Goal: Transaction & Acquisition: Purchase product/service

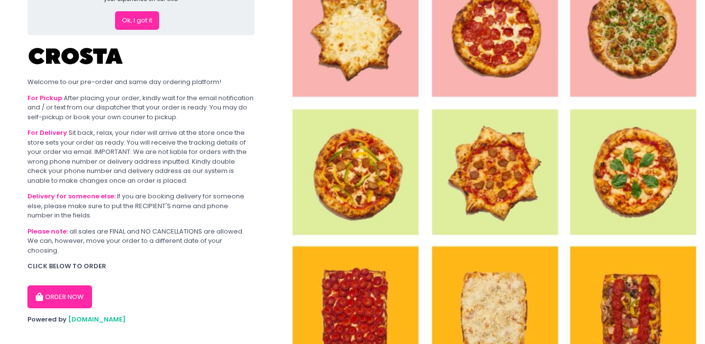
scroll to position [53, 0]
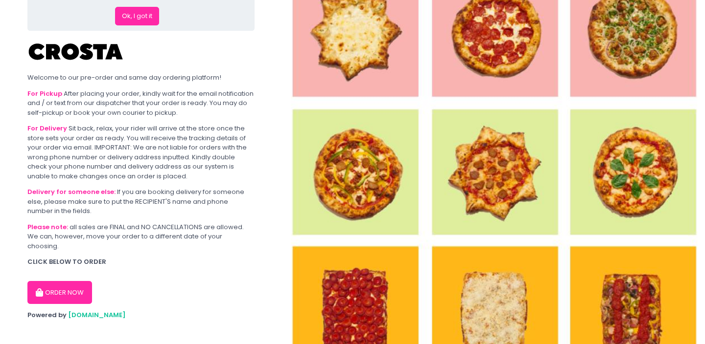
click at [70, 284] on button "ORDER NOW" at bounding box center [59, 292] width 65 height 23
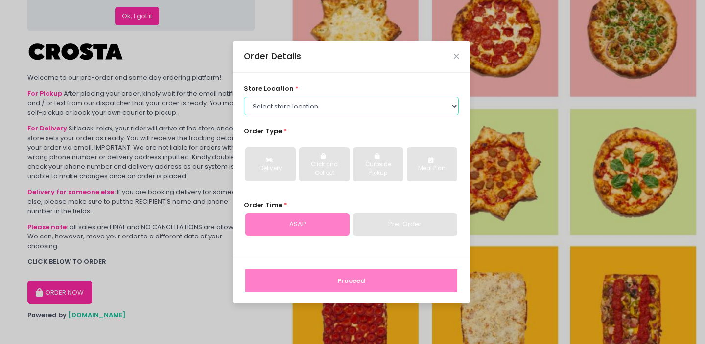
click at [286, 108] on select "Select store location [PERSON_NAME] Pizza - [PERSON_NAME] Pizza - [GEOGRAPHIC_D…" at bounding box center [351, 106] width 215 height 19
select select "65090bae48156caed44a5eb4"
click at [244, 97] on select "Select store location [PERSON_NAME] Pizza - [PERSON_NAME] Pizza - [GEOGRAPHIC_D…" at bounding box center [351, 106] width 215 height 19
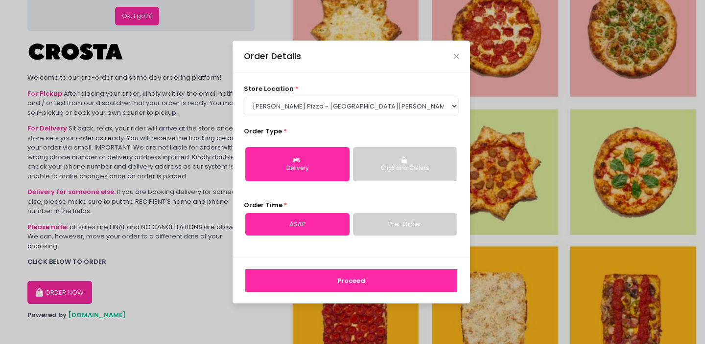
click at [293, 158] on icon "button" at bounding box center [298, 161] width 10 height 6
click at [375, 216] on link "Pre-Order" at bounding box center [405, 224] width 104 height 23
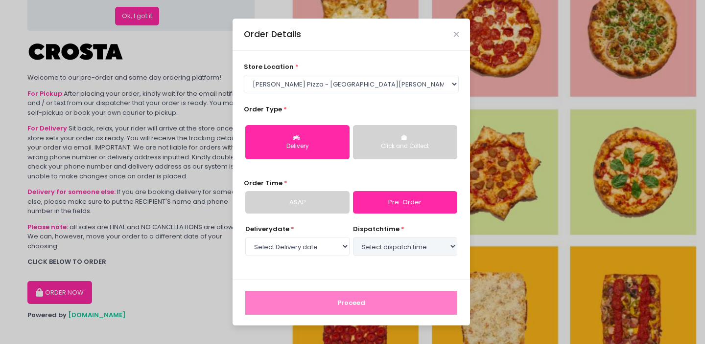
select select "[DATE]"
click at [414, 236] on div "dispatch time * Select dispatch time 04:00 PM - 04:30 PM 04:30 PM - 05:00 PM 05…" at bounding box center [405, 241] width 104 height 33
click at [415, 243] on select "Select dispatch time 04:00 PM - 04:30 PM 04:30 PM - 05:00 PM 05:00 PM - 05:30 P…" at bounding box center [405, 246] width 104 height 19
select select "17:30"
click at [353, 237] on select "Select dispatch time 04:00 PM - 04:30 PM 04:30 PM - 05:00 PM 05:00 PM - 05:30 P…" at bounding box center [405, 246] width 104 height 19
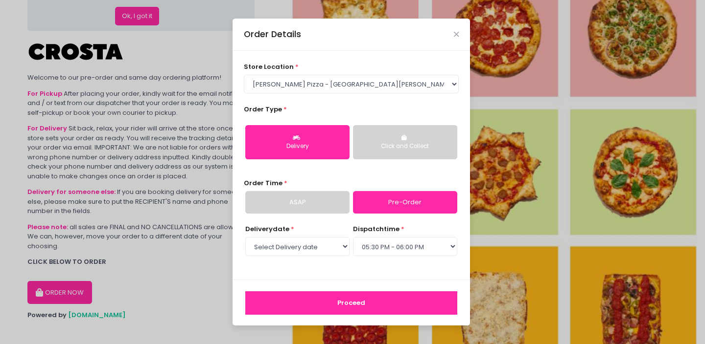
click at [389, 305] on button "Proceed" at bounding box center [351, 303] width 212 height 23
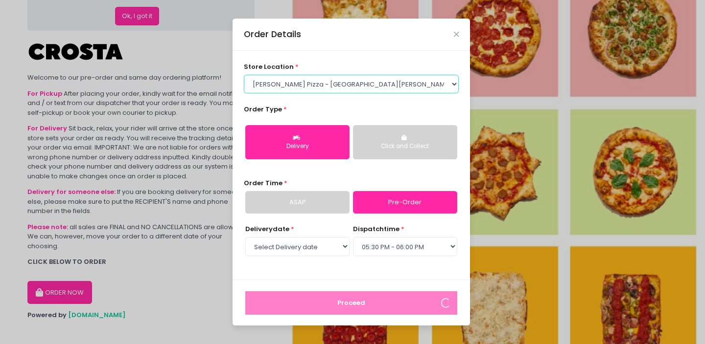
click at [365, 84] on select "Select store location [PERSON_NAME] Pizza - [PERSON_NAME] Pizza - [GEOGRAPHIC_D…" at bounding box center [351, 84] width 215 height 19
select select "5fabb2e53664a8677beaeb89"
click at [244, 93] on select "Select store location [PERSON_NAME] Pizza - [PERSON_NAME] Pizza - [GEOGRAPHIC_D…" at bounding box center [351, 84] width 215 height 19
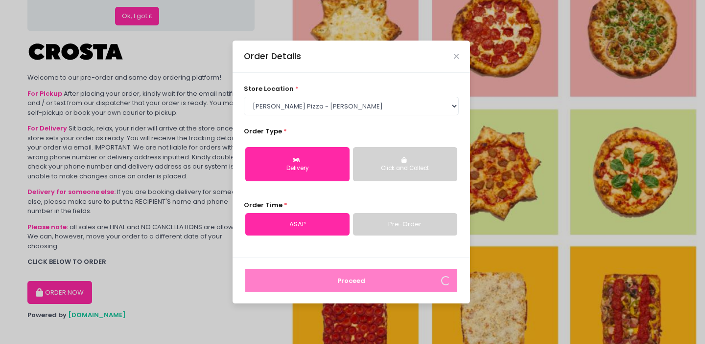
click at [384, 217] on link "Pre-Order" at bounding box center [405, 224] width 104 height 23
select select "[DATE]"
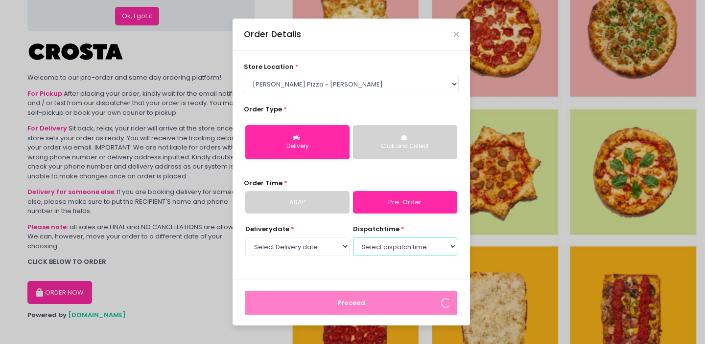
click at [384, 245] on select "Select dispatch time 04:00 PM - 04:30 PM 04:30 PM - 05:00 PM 05:00 PM - 05:30 P…" at bounding box center [405, 246] width 104 height 19
select select "17:00"
click at [353, 237] on select "Select dispatch time 04:00 PM - 04:30 PM 04:30 PM - 05:00 PM 05:00 PM - 05:30 P…" at bounding box center [405, 246] width 104 height 19
click at [308, 137] on button "Delivery" at bounding box center [297, 142] width 104 height 34
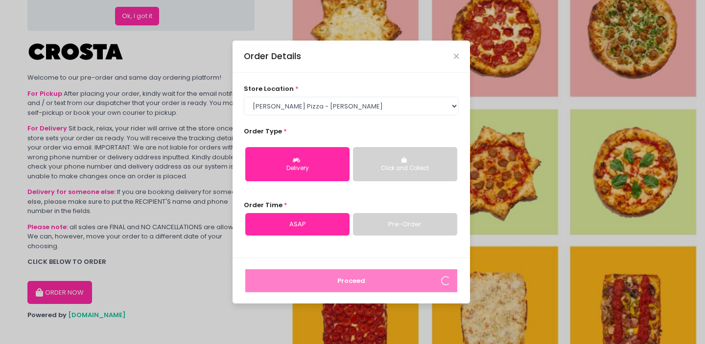
click at [388, 211] on div "Order Time * ASAP Pre-Order" at bounding box center [351, 218] width 215 height 35
click at [388, 223] on link "Pre-Order" at bounding box center [405, 224] width 104 height 23
select select "[DATE]"
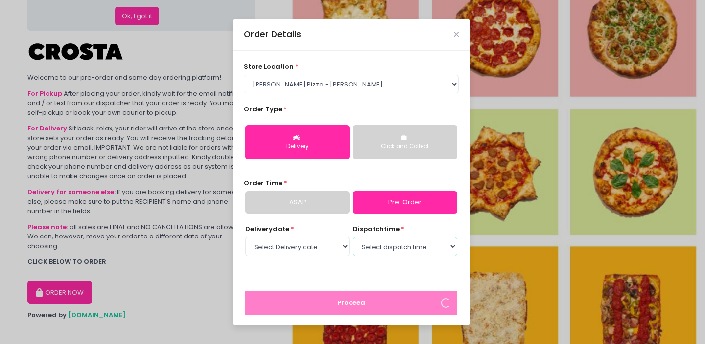
click at [388, 246] on select "Select dispatch time 04:00 PM - 04:30 PM 04:30 PM - 05:00 PM 05:00 PM - 05:30 P…" at bounding box center [405, 246] width 104 height 19
select select "17:00"
click at [353, 237] on select "Select dispatch time 04:00 PM - 04:30 PM 04:30 PM - 05:00 PM 05:00 PM - 05:30 P…" at bounding box center [405, 246] width 104 height 19
click at [456, 31] on icon "Close" at bounding box center [456, 34] width 5 height 7
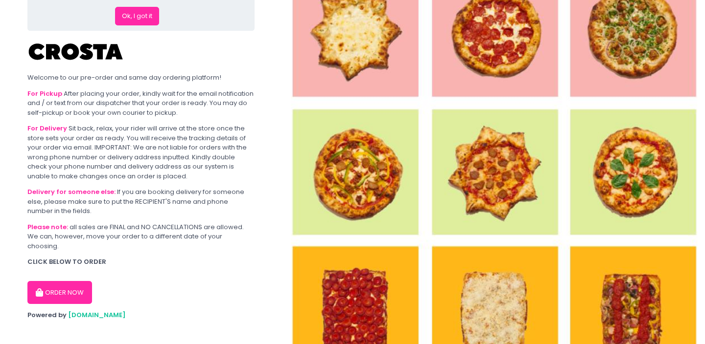
click at [57, 282] on button "ORDER NOW" at bounding box center [59, 292] width 65 height 23
select select "5fabb2e53664a8677beaeb89"
select select "[DATE]"
select select "17:00"
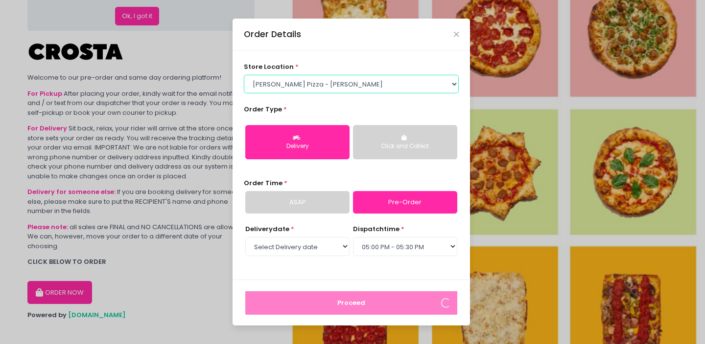
click at [383, 82] on select "Select store location [PERSON_NAME] Pizza - [PERSON_NAME] Pizza - [GEOGRAPHIC_D…" at bounding box center [351, 84] width 215 height 19
select select "65090bae48156caed44a5eb4"
click at [244, 93] on select "Select store location [PERSON_NAME] Pizza - [PERSON_NAME] Pizza - [GEOGRAPHIC_D…" at bounding box center [351, 84] width 215 height 19
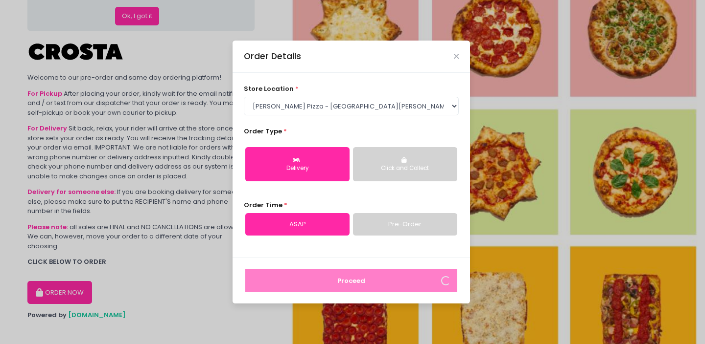
click at [318, 160] on button "Delivery" at bounding box center [297, 164] width 104 height 34
click at [393, 224] on link "Pre-Order" at bounding box center [405, 224] width 104 height 23
select select "[DATE]"
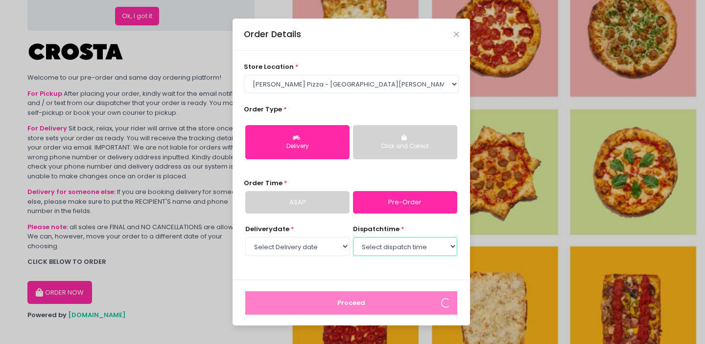
click at [400, 255] on select "Select dispatch time 04:00 PM - 04:30 PM 04:30 PM - 05:00 PM 05:00 PM - 05:30 P…" at bounding box center [405, 246] width 104 height 19
select select "17:30"
click at [353, 237] on select "Select dispatch time 04:00 PM - 04:30 PM 04:30 PM - 05:00 PM 05:00 PM - 05:30 P…" at bounding box center [405, 246] width 104 height 19
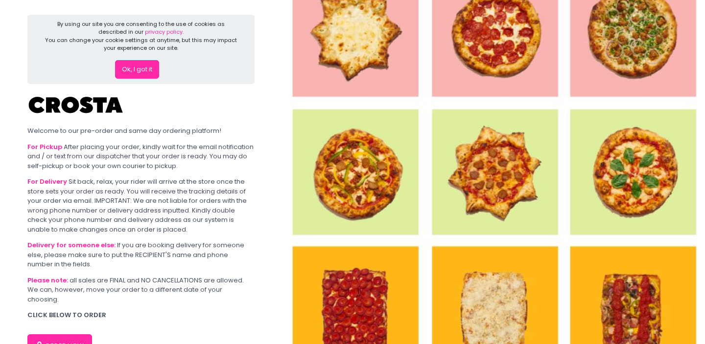
scroll to position [53, 0]
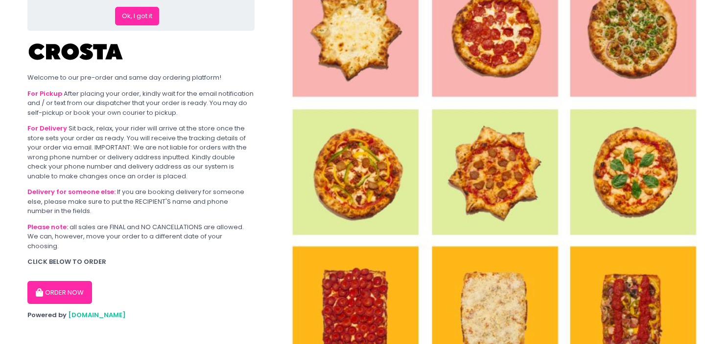
click at [76, 281] on button "ORDER NOW" at bounding box center [59, 292] width 65 height 23
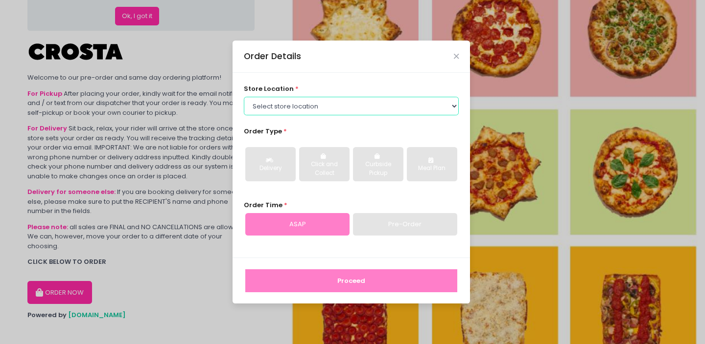
click at [348, 108] on select "Select store location [PERSON_NAME] Pizza - [PERSON_NAME] Pizza - [GEOGRAPHIC_D…" at bounding box center [351, 106] width 215 height 19
select select "5fabb2e53664a8677beaeb89"
click at [244, 97] on select "Select store location [PERSON_NAME] Pizza - [PERSON_NAME] Pizza - [GEOGRAPHIC_D…" at bounding box center [351, 106] width 215 height 19
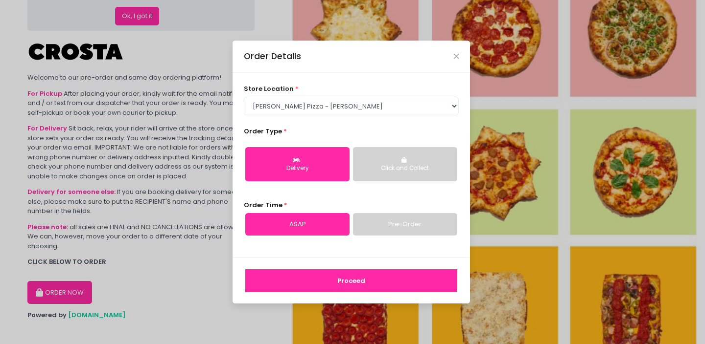
click at [427, 225] on link "Pre-Order" at bounding box center [405, 224] width 104 height 23
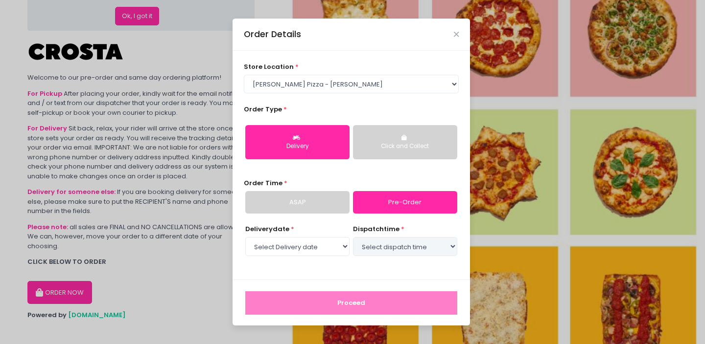
select select "[DATE]"
click at [417, 249] on select "Select dispatch time 04:00 PM - 04:30 PM 04:30 PM - 05:00 PM 05:00 PM - 05:30 P…" at bounding box center [405, 246] width 104 height 19
select select "17:00"
click at [353, 237] on select "Select dispatch time 04:00 PM - 04:30 PM 04:30 PM - 05:00 PM 05:00 PM - 05:30 P…" at bounding box center [405, 246] width 104 height 19
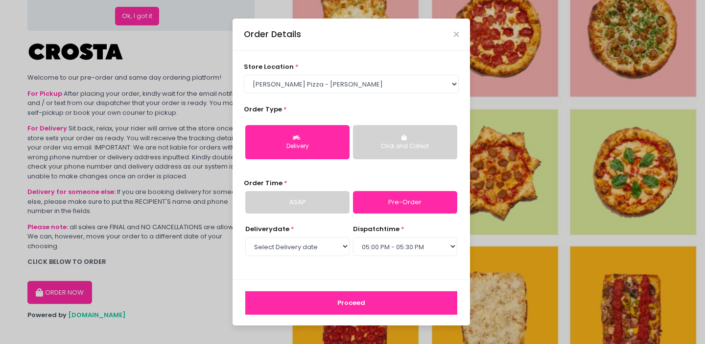
click at [400, 302] on button "Proceed" at bounding box center [351, 303] width 212 height 23
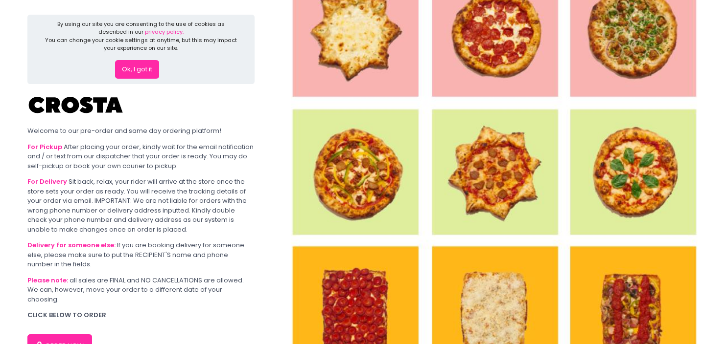
click at [88, 212] on div "For Delivery Sit back, relax, your rider will arrive at the store once the stor…" at bounding box center [140, 205] width 227 height 57
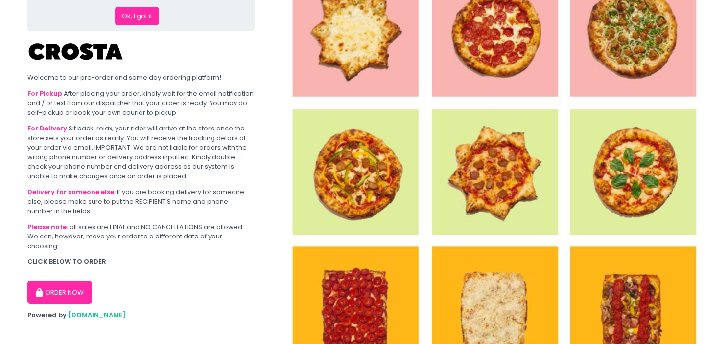
click at [66, 281] on button "ORDER NOW" at bounding box center [59, 292] width 65 height 23
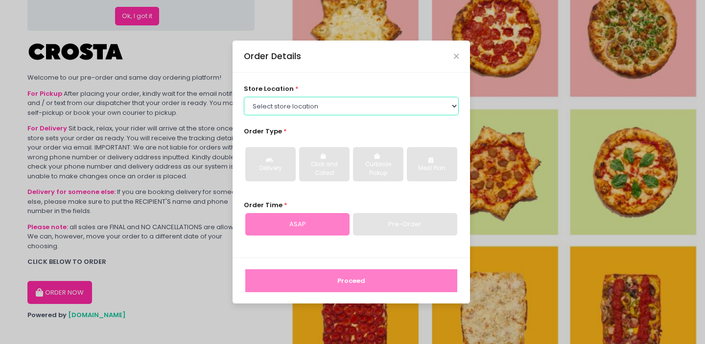
click at [310, 107] on select "Select store location [PERSON_NAME] Pizza - [PERSON_NAME] Pizza - [GEOGRAPHIC_D…" at bounding box center [351, 106] width 215 height 19
select select "65090bae48156caed44a5eb4"
click at [244, 97] on select "Select store location [PERSON_NAME] Pizza - [PERSON_NAME] Pizza - [GEOGRAPHIC_D…" at bounding box center [351, 106] width 215 height 19
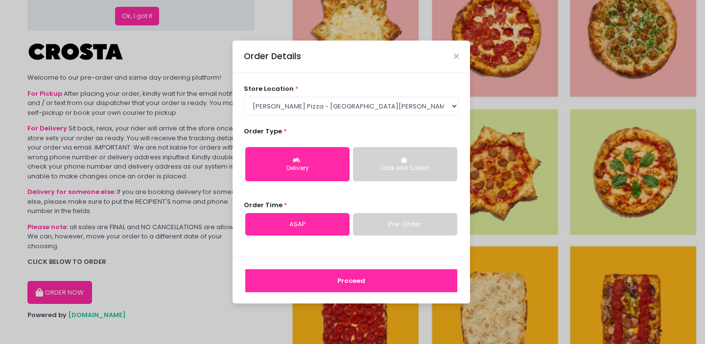
click at [336, 172] on div "Delivery" at bounding box center [297, 168] width 91 height 9
click at [381, 228] on link "Pre-Order" at bounding box center [405, 224] width 104 height 23
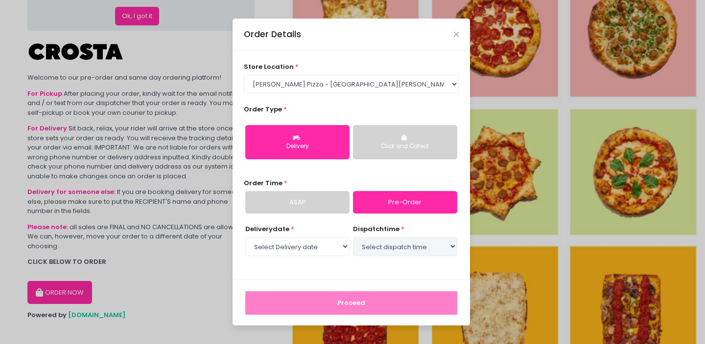
select select "[DATE]"
click at [402, 242] on select "Select dispatch time 04:00 PM - 04:30 PM 04:30 PM - 05:00 PM 05:00 PM - 05:30 P…" at bounding box center [405, 246] width 104 height 19
select select "17:30"
click at [353, 237] on select "Select dispatch time 04:00 PM - 04:30 PM 04:30 PM - 05:00 PM 05:00 PM - 05:30 P…" at bounding box center [405, 246] width 104 height 19
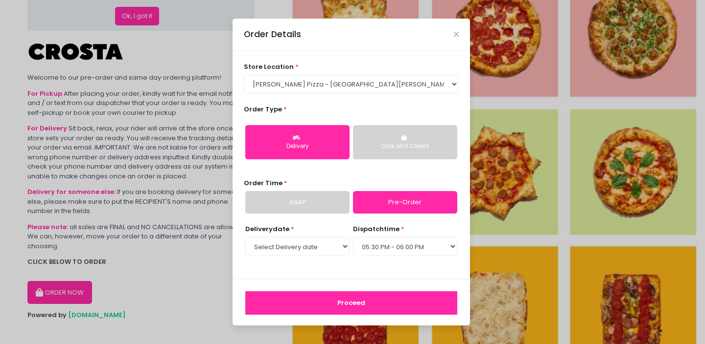
click at [371, 307] on button "Proceed" at bounding box center [351, 303] width 212 height 23
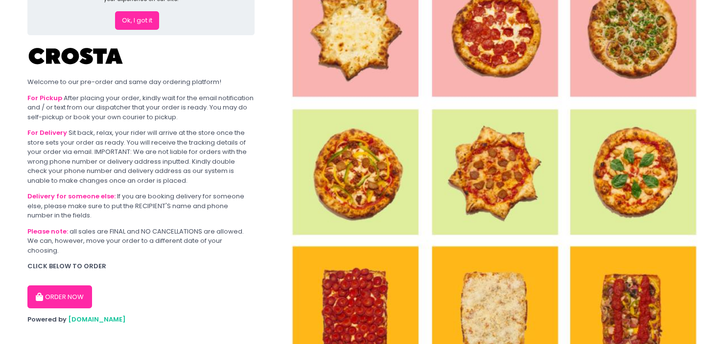
scroll to position [52, 0]
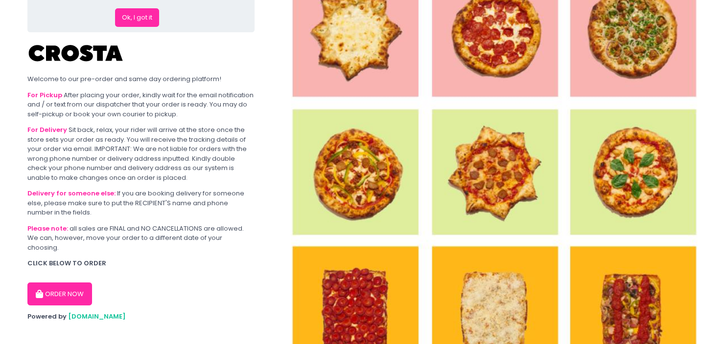
click at [72, 289] on button "ORDER NOW" at bounding box center [59, 294] width 65 height 23
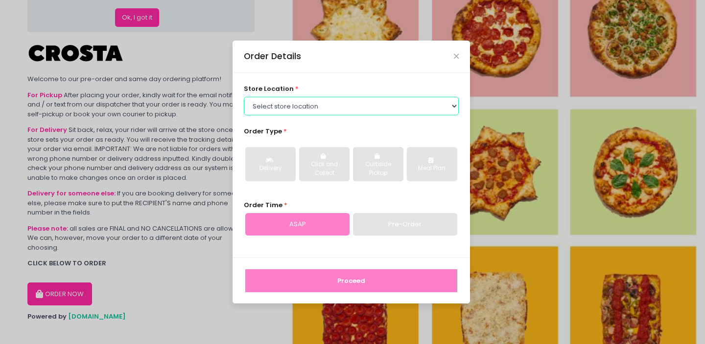
click at [326, 106] on select "Select store location [PERSON_NAME] Pizza - [PERSON_NAME] Pizza - [GEOGRAPHIC_D…" at bounding box center [351, 106] width 215 height 19
select select "5fabb2e53664a8677beaeb89"
click at [244, 97] on select "Select store location [PERSON_NAME] Pizza - [PERSON_NAME] Pizza - [GEOGRAPHIC_D…" at bounding box center [351, 106] width 215 height 19
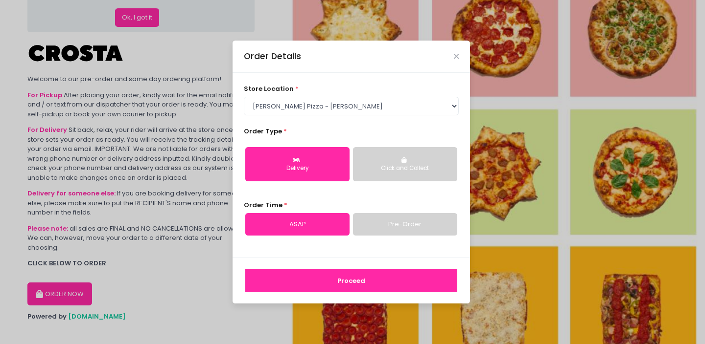
click at [384, 224] on link "Pre-Order" at bounding box center [405, 224] width 104 height 23
select select "[DATE]"
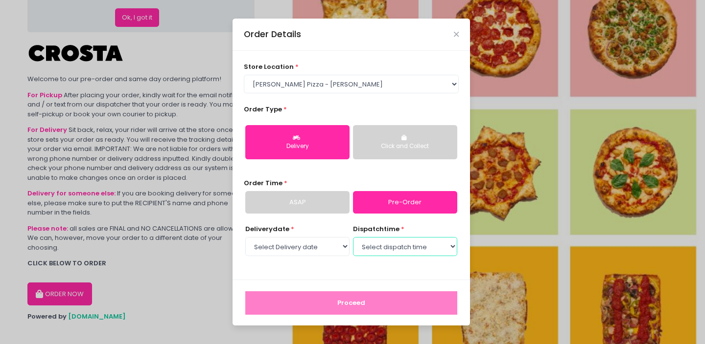
click at [395, 247] on select "Select dispatch time 04:00 PM - 04:30 PM 04:30 PM - 05:00 PM 05:00 PM - 05:30 P…" at bounding box center [405, 246] width 104 height 19
select select "17:00"
click at [353, 237] on select "Select dispatch time 04:00 PM - 04:30 PM 04:30 PM - 05:00 PM 05:00 PM - 05:30 P…" at bounding box center [405, 246] width 104 height 19
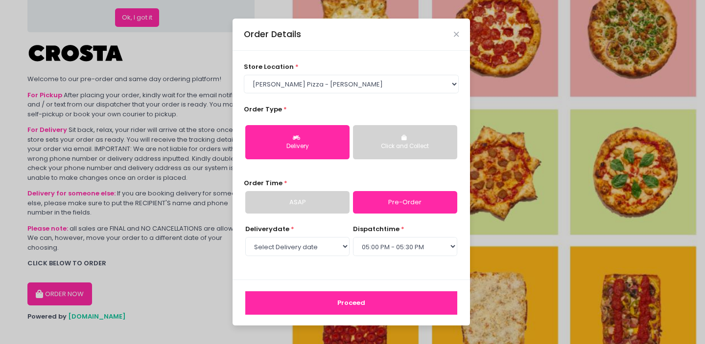
click at [373, 302] on button "Proceed" at bounding box center [351, 303] width 212 height 23
